Goal: Task Accomplishment & Management: Manage account settings

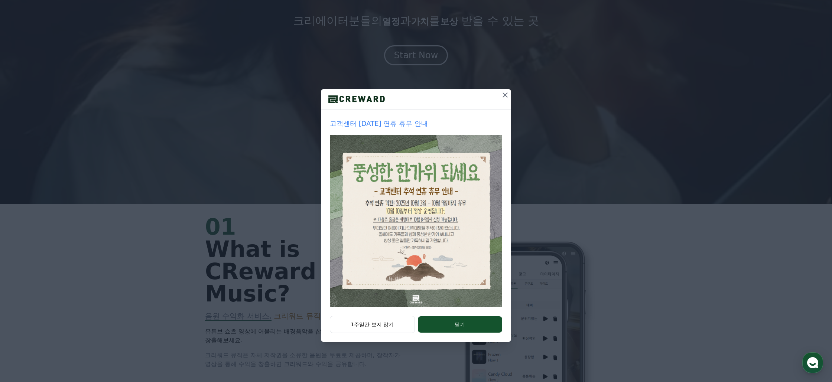
scroll to position [179, 0]
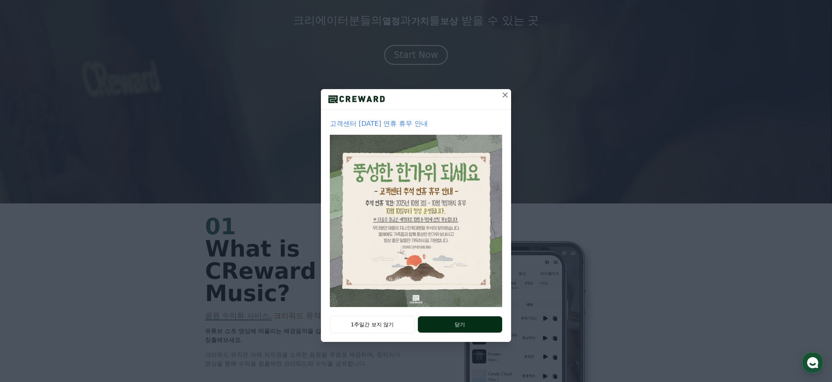
click at [483, 331] on button "닫기" at bounding box center [460, 325] width 84 height 16
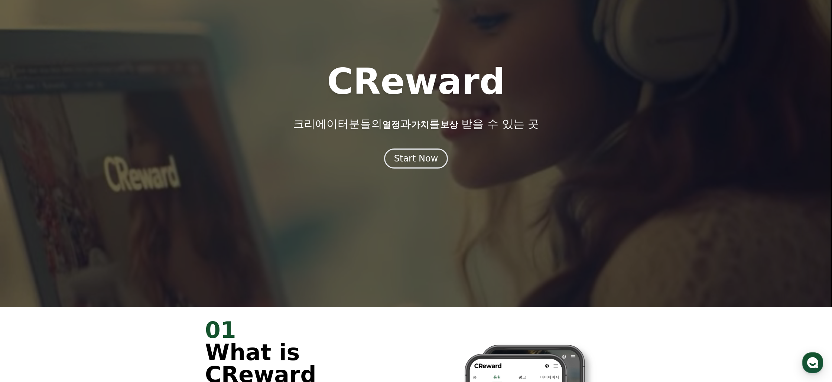
scroll to position [0, 0]
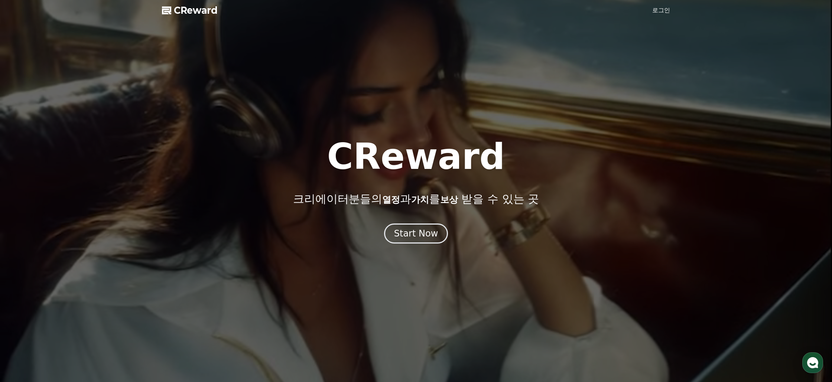
click at [663, 14] on link "로그인" at bounding box center [662, 10] width 18 height 9
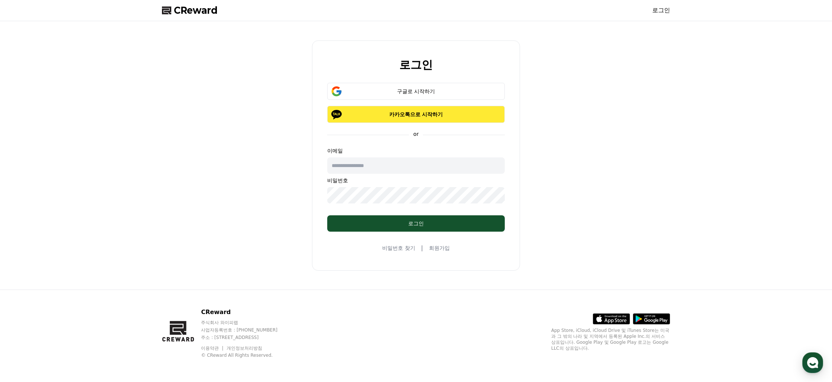
click at [415, 115] on p "카카오톡으로 시작하기" at bounding box center [416, 114] width 156 height 7
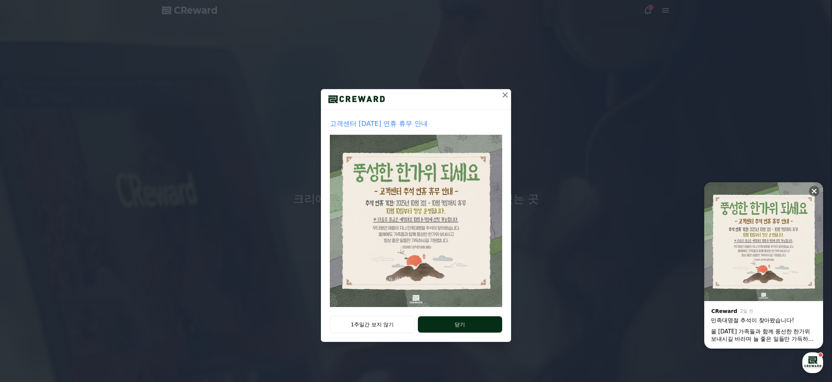
click at [467, 324] on button "닫기" at bounding box center [460, 325] width 84 height 16
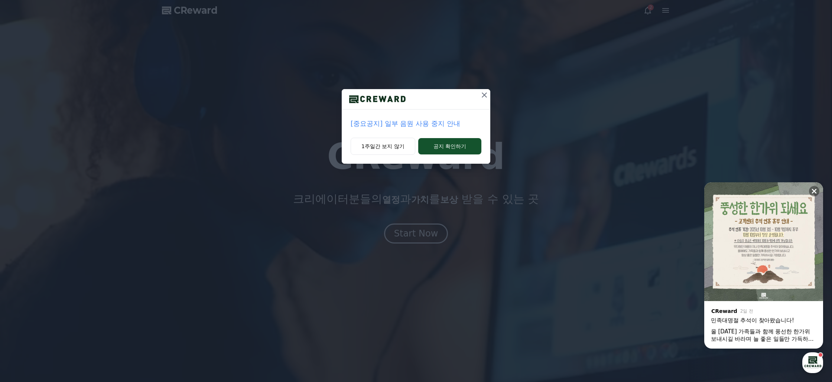
click at [481, 95] on icon at bounding box center [484, 95] width 9 height 9
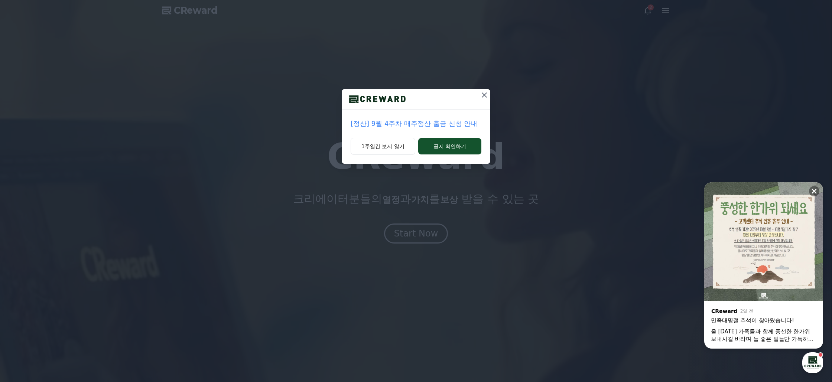
click at [486, 96] on icon at bounding box center [484, 95] width 9 height 9
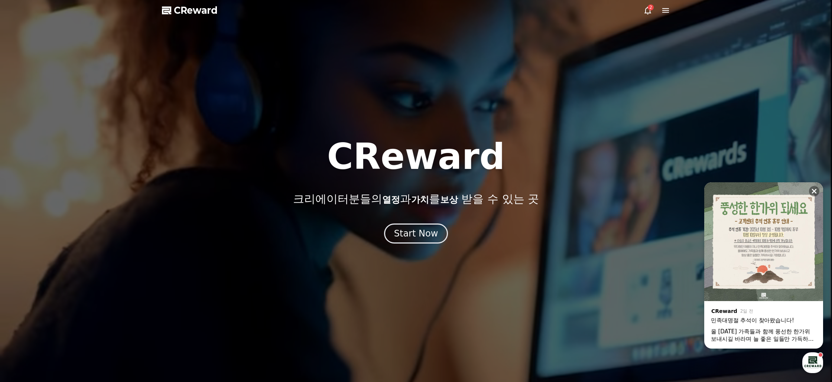
click at [652, 11] on icon at bounding box center [648, 10] width 9 height 9
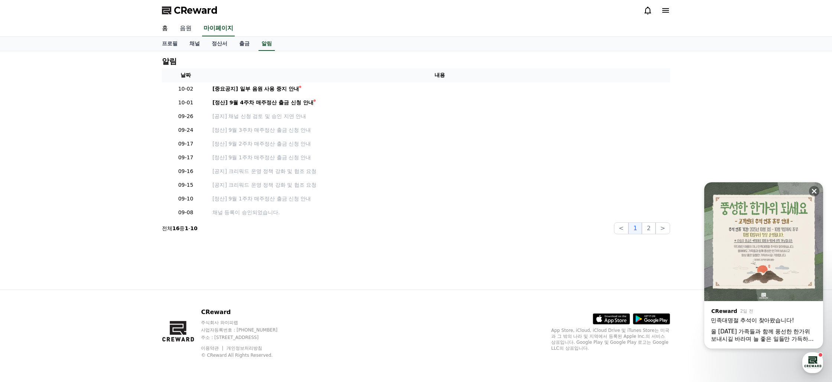
click at [185, 34] on link "음원" at bounding box center [186, 29] width 24 height 16
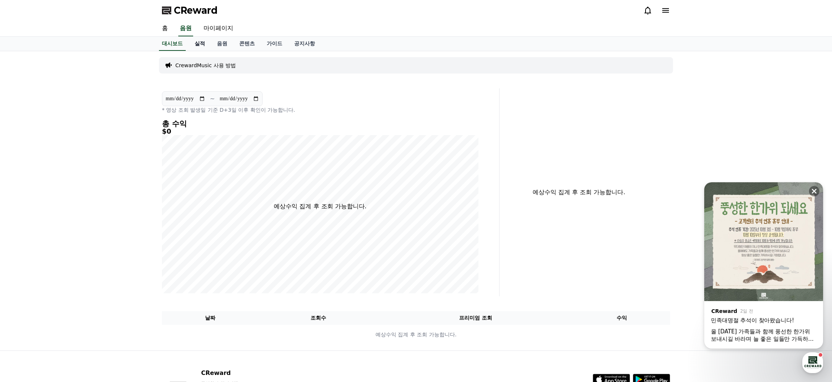
click at [193, 42] on link "실적" at bounding box center [200, 44] width 22 height 14
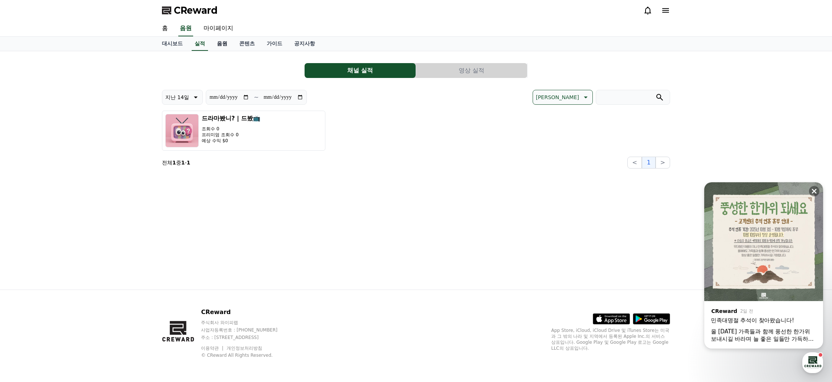
click at [219, 42] on link "음원" at bounding box center [222, 44] width 22 height 14
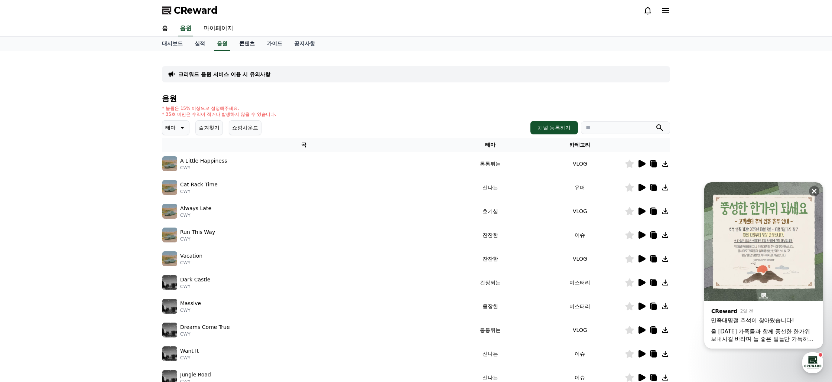
click at [240, 43] on link "콘텐츠" at bounding box center [247, 44] width 28 height 14
